Goal: Task Accomplishment & Management: Manage account settings

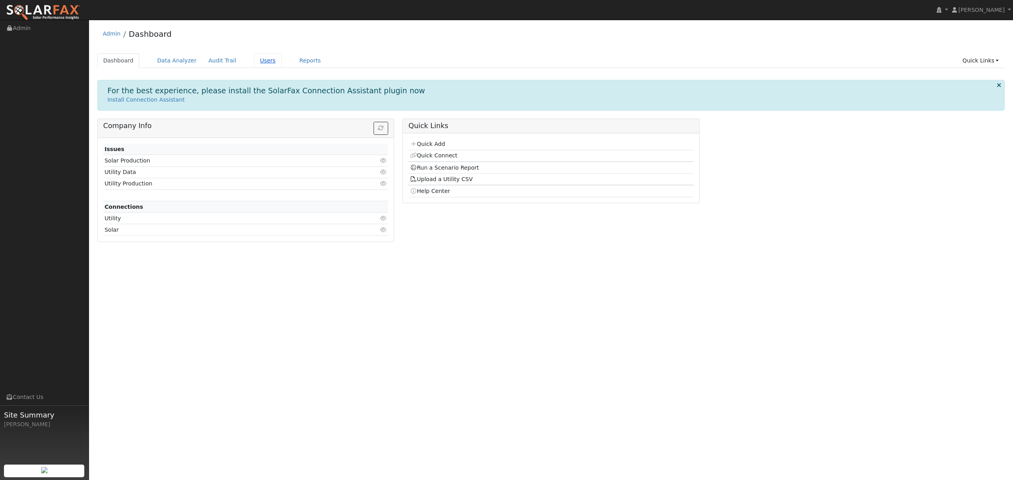
click at [260, 59] on link "Users" at bounding box center [268, 60] width 28 height 15
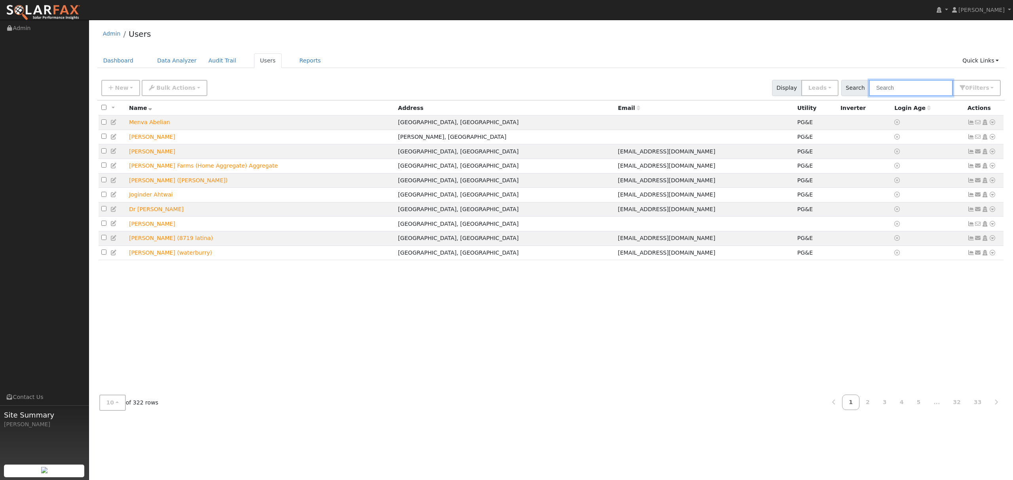
click at [919, 92] on input "text" at bounding box center [911, 88] width 84 height 16
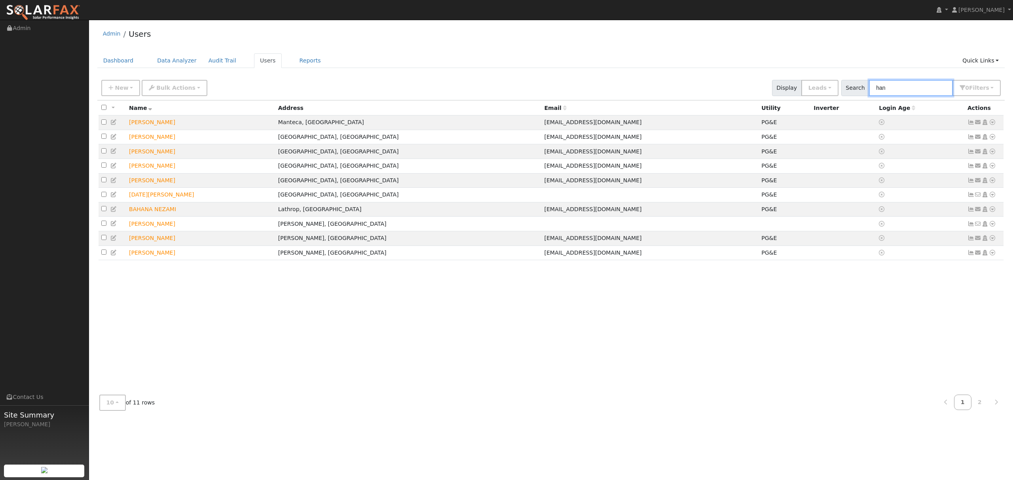
drag, startPoint x: 901, startPoint y: 85, endPoint x: 876, endPoint y: 92, distance: 26.4
click at [876, 92] on div "Search han 0 Filter s My accounts Role Show Leads Show Leads Admin Billing Admi…" at bounding box center [921, 88] width 160 height 16
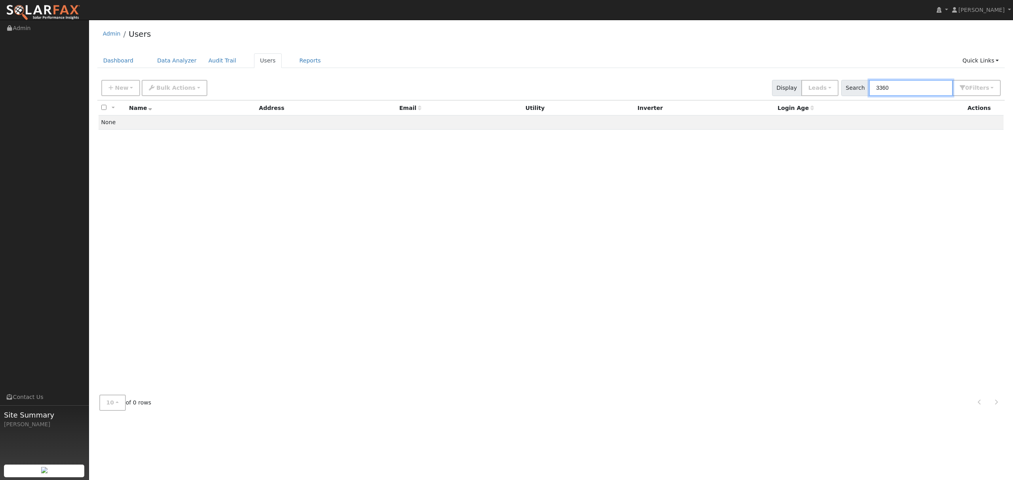
type input "3360"
